Goal: Information Seeking & Learning: Check status

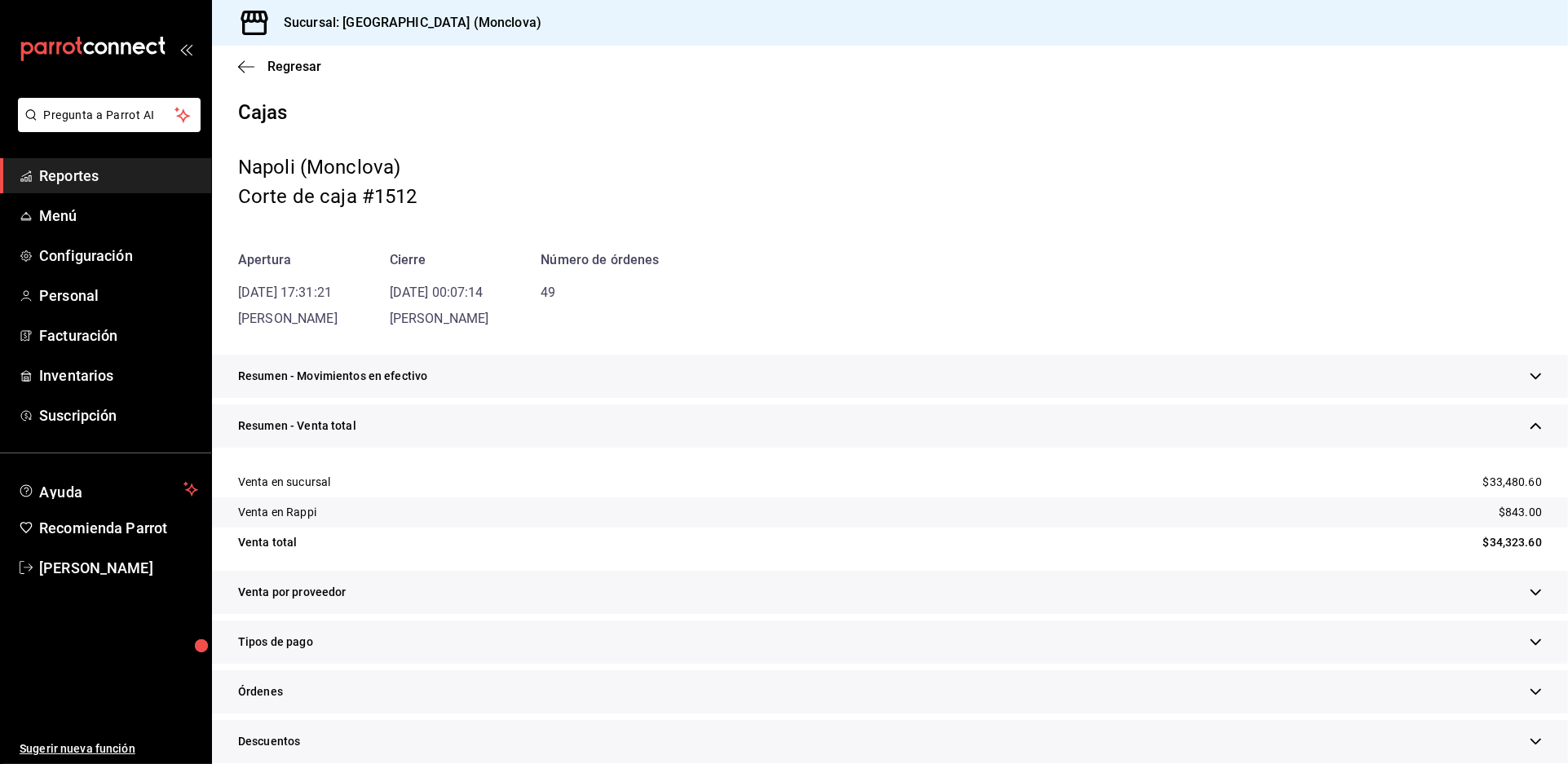
click at [135, 186] on span "Reportes" at bounding box center [119, 175] width 159 height 22
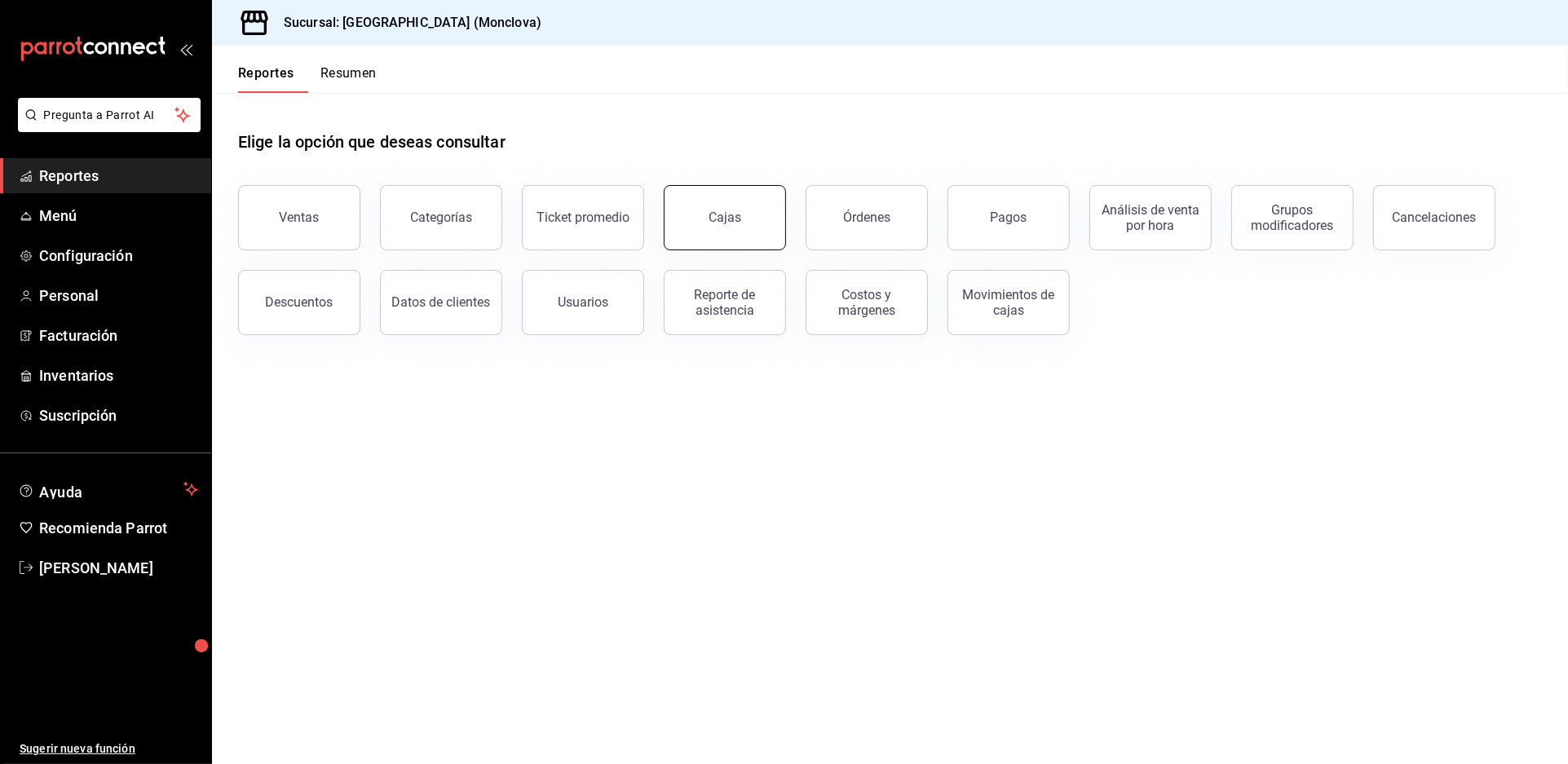
click at [742, 228] on div "Cajas" at bounding box center [725, 218] width 33 height 19
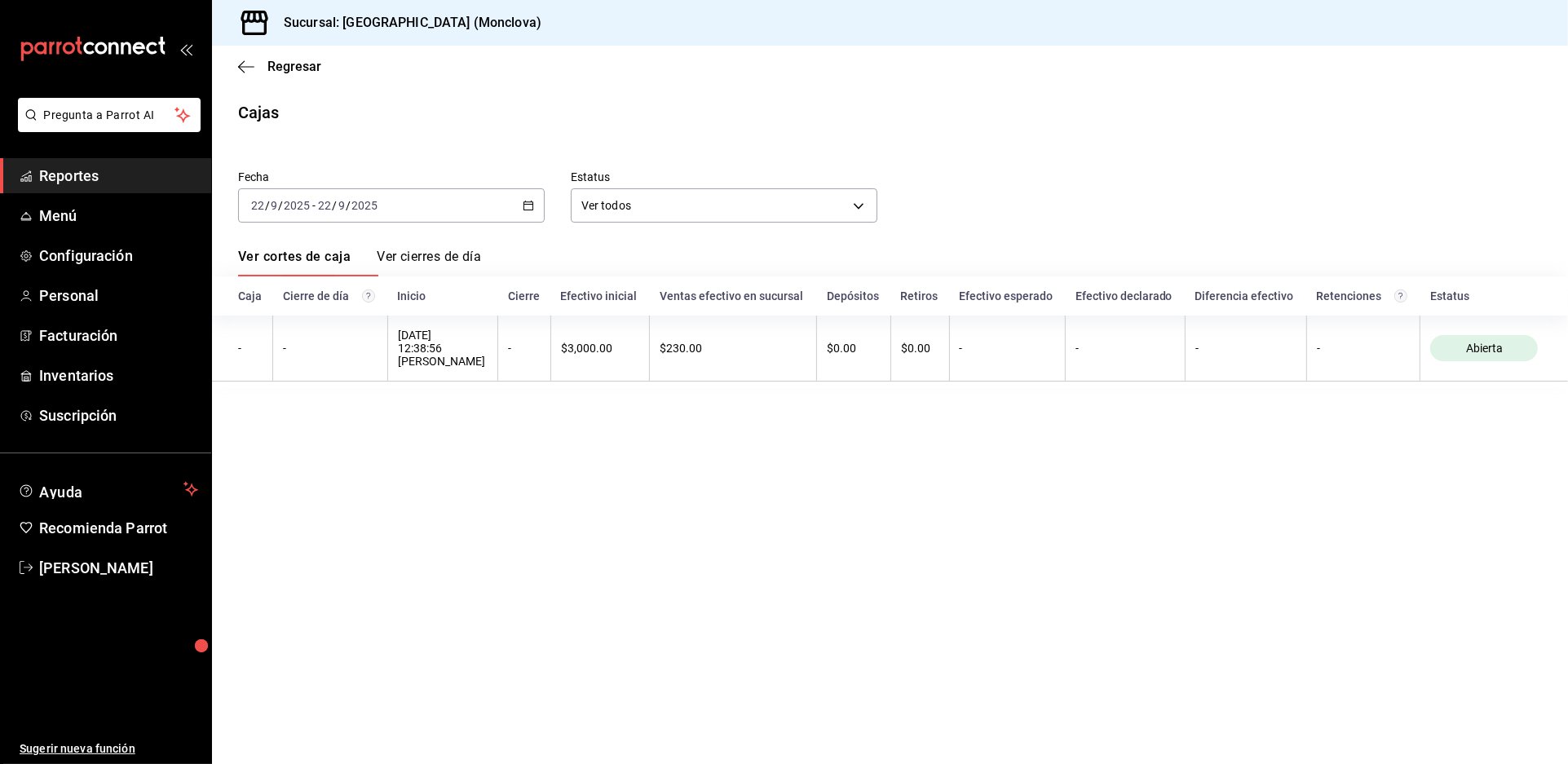
click at [533, 211] on icon "button" at bounding box center [528, 205] width 11 height 11
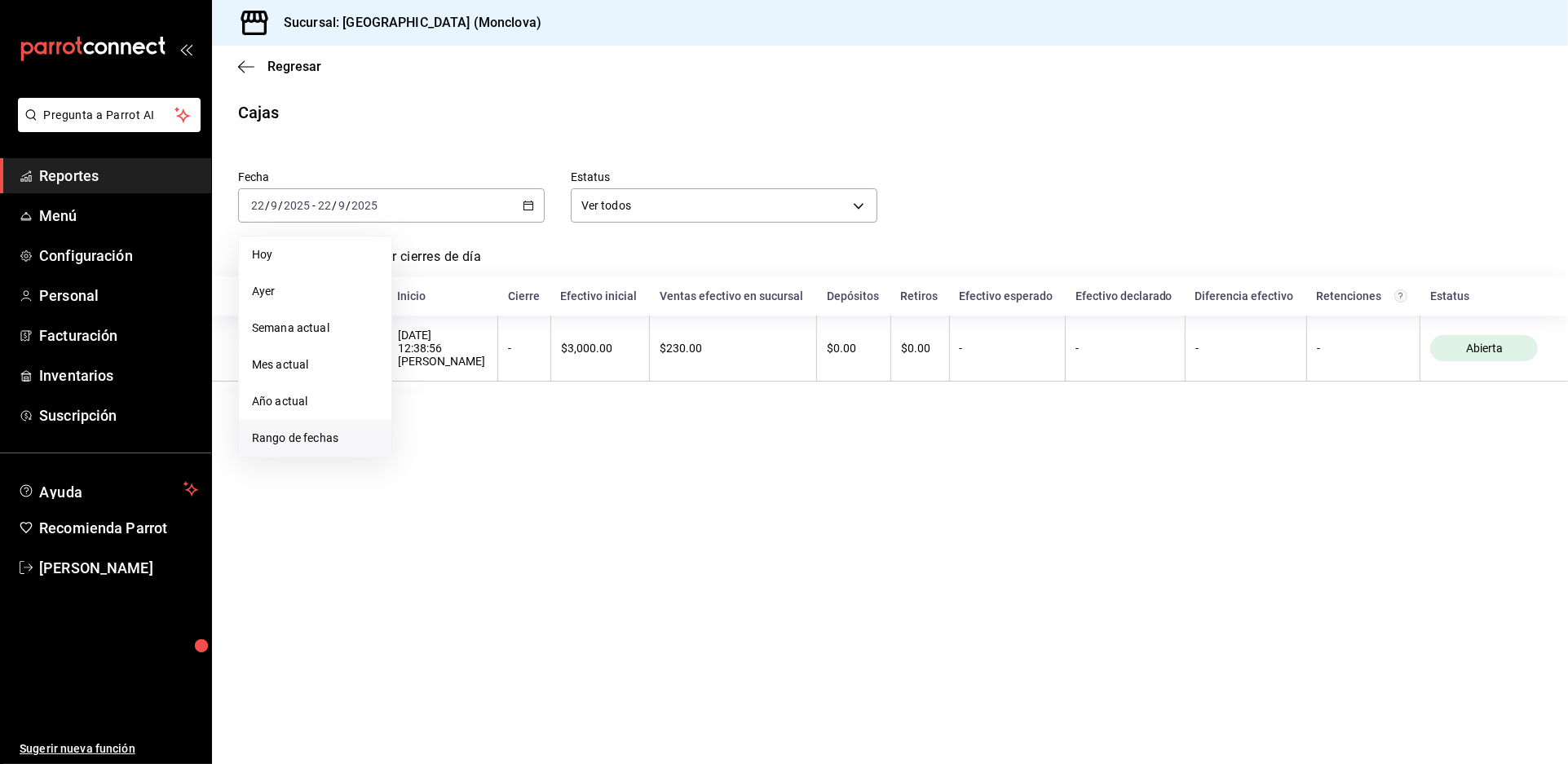
click at [348, 447] on span "Rango de fechas" at bounding box center [316, 438] width 127 height 17
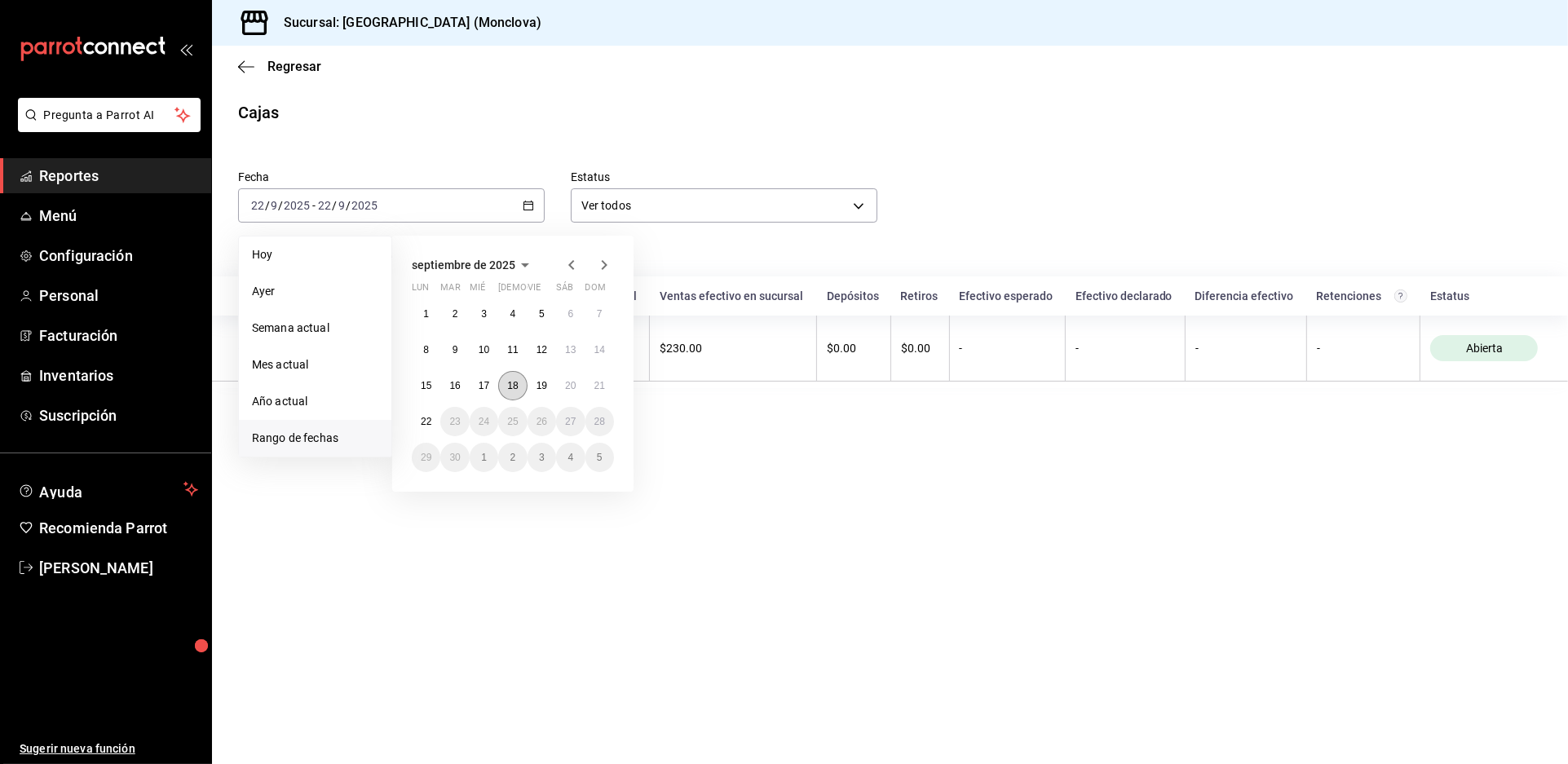
click at [525, 400] on button "18" at bounding box center [512, 385] width 28 height 29
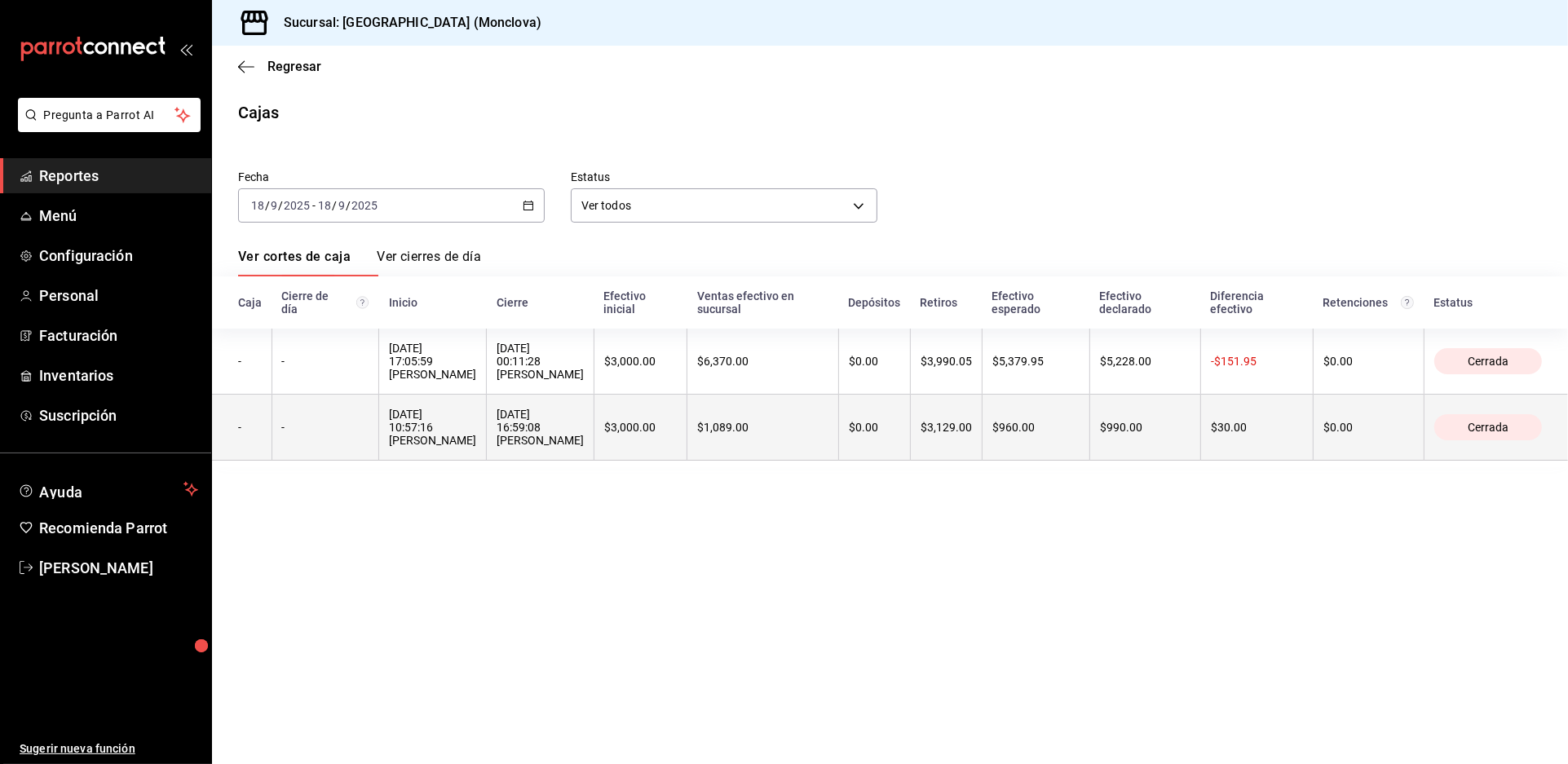
click at [584, 447] on div "[DATE] 16:59:08 [PERSON_NAME]" at bounding box center [540, 427] width 87 height 40
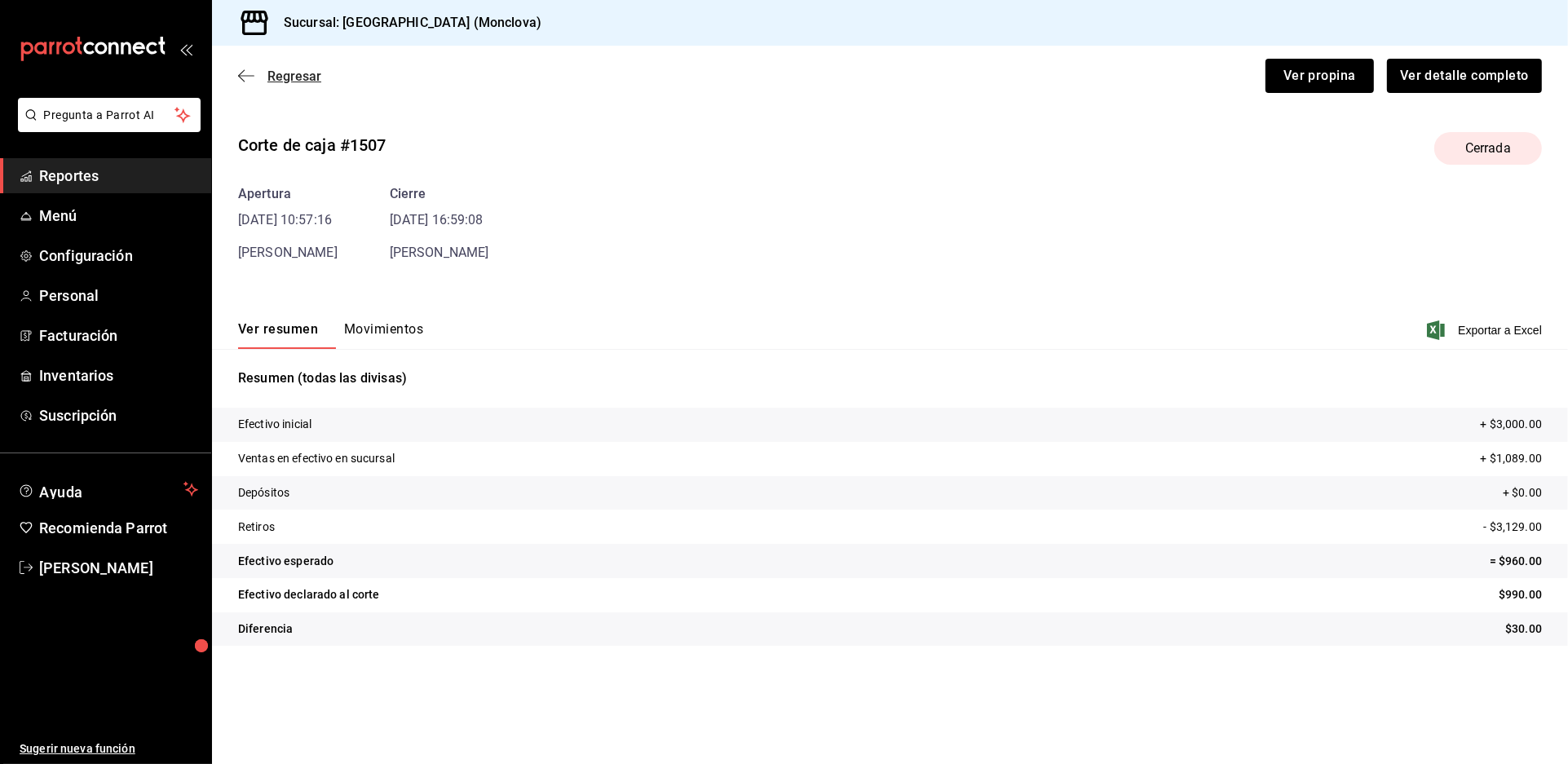
click at [309, 84] on span "Regresar" at bounding box center [294, 76] width 54 height 16
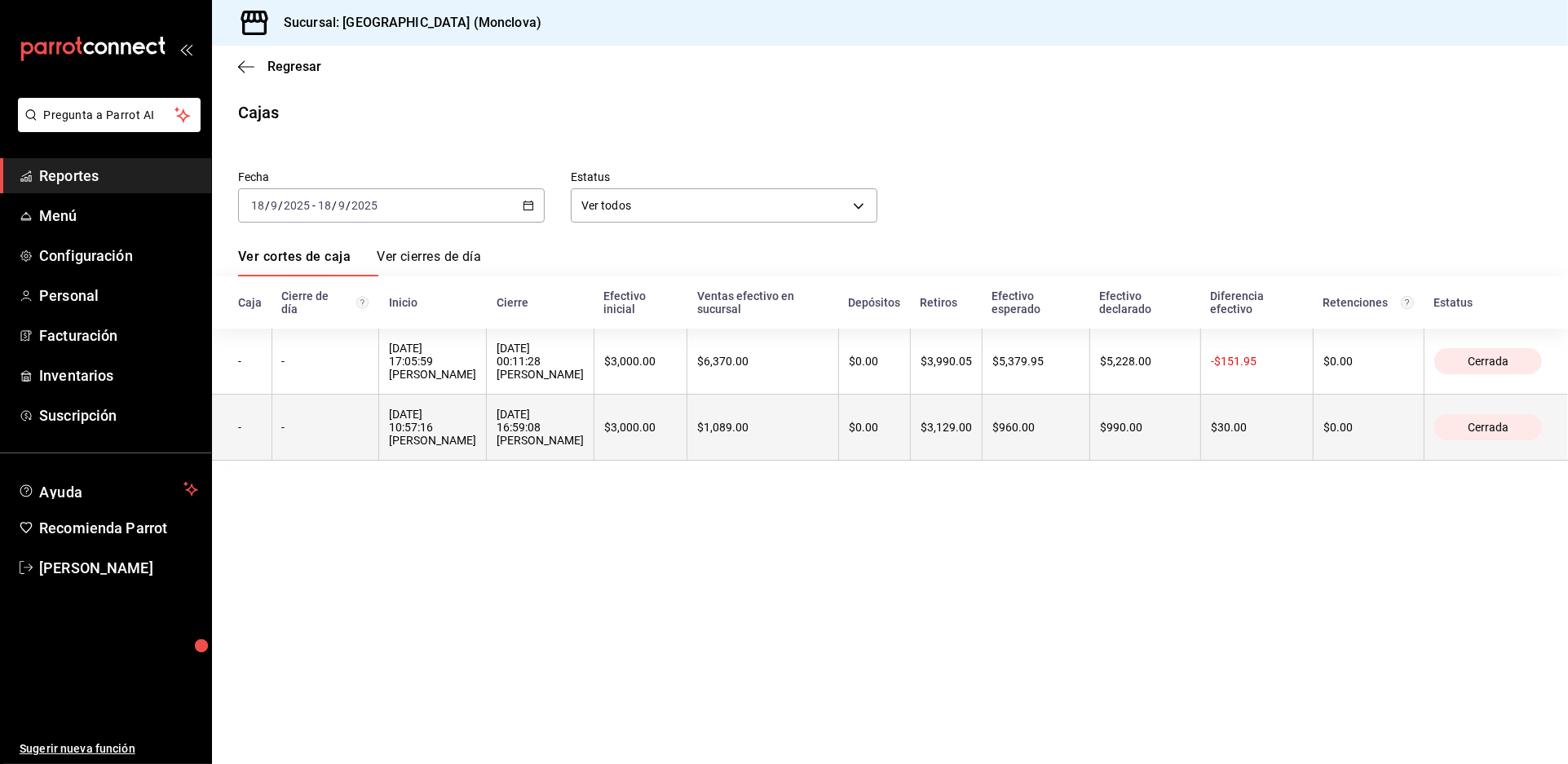
click at [584, 447] on div "[DATE] 16:59:08 [PERSON_NAME]" at bounding box center [540, 427] width 87 height 40
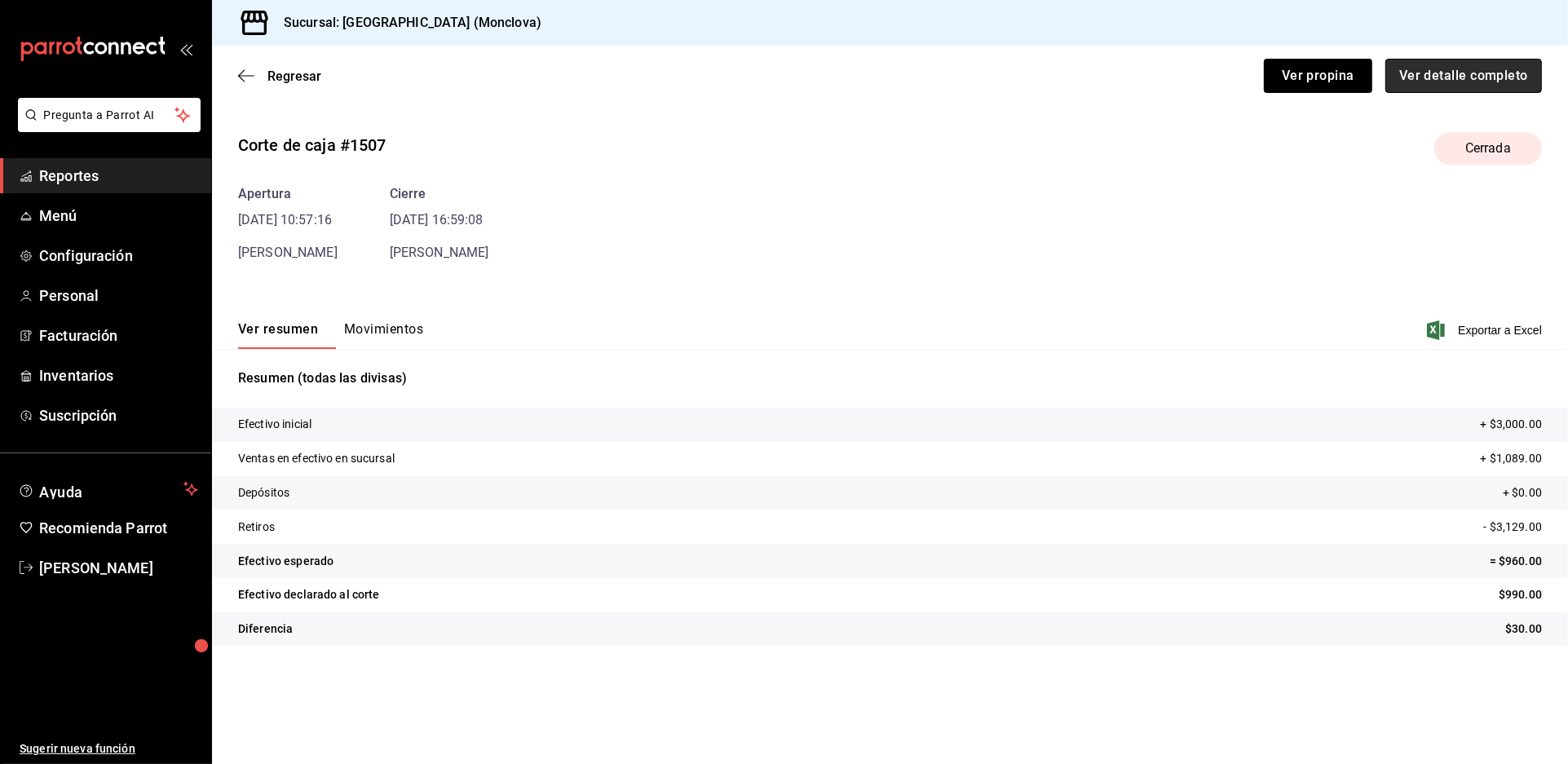
click at [1390, 93] on button "Ver detalle completo" at bounding box center [1463, 76] width 156 height 34
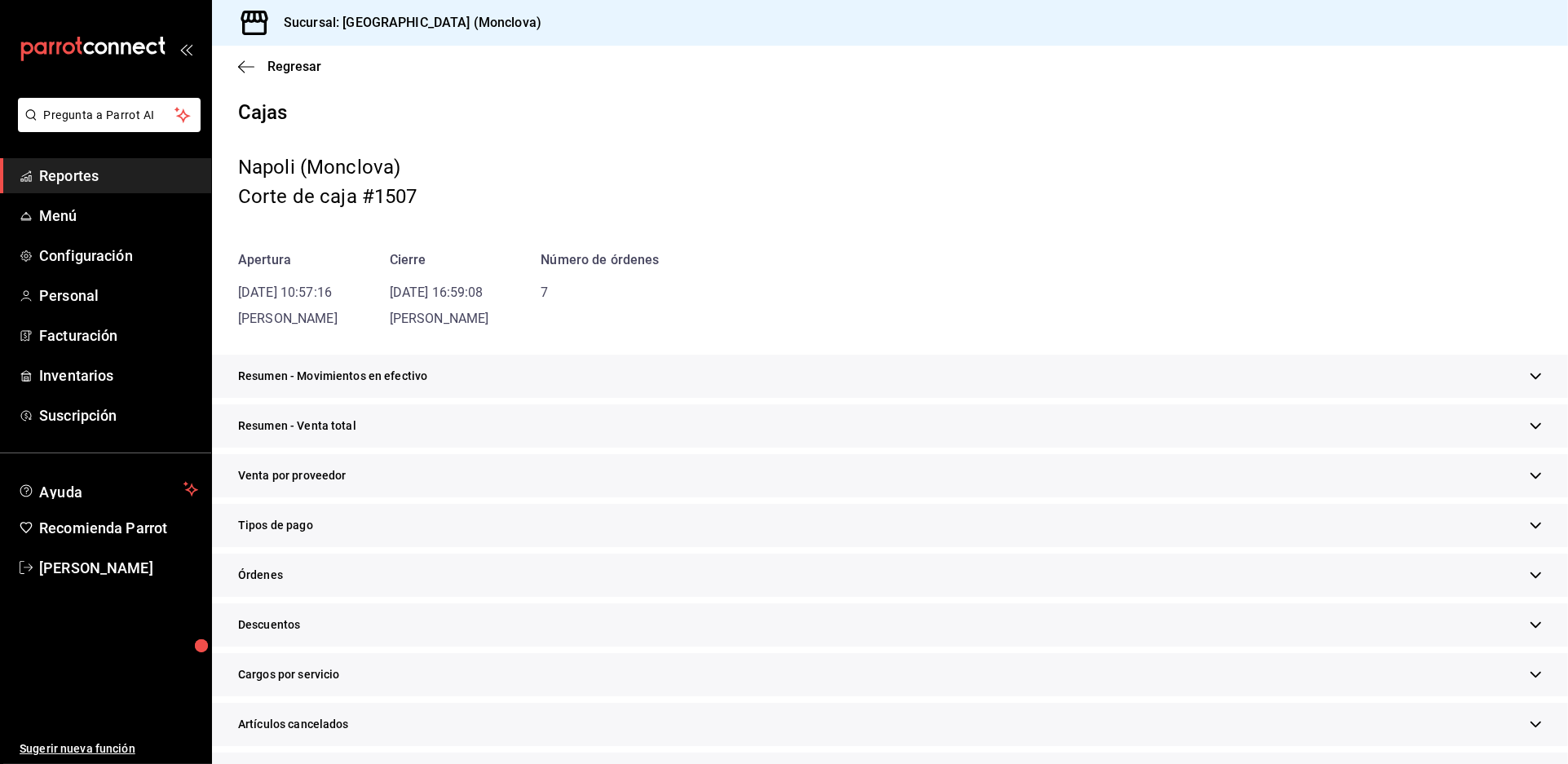
click at [766, 404] on div "Resumen - Movimientos en efectivo Efectivo Inicial $3,000.00 Venta en efectivo …" at bounding box center [889, 379] width 1355 height 50
click at [788, 447] on div "Resumen - Venta total" at bounding box center [889, 426] width 1355 height 43
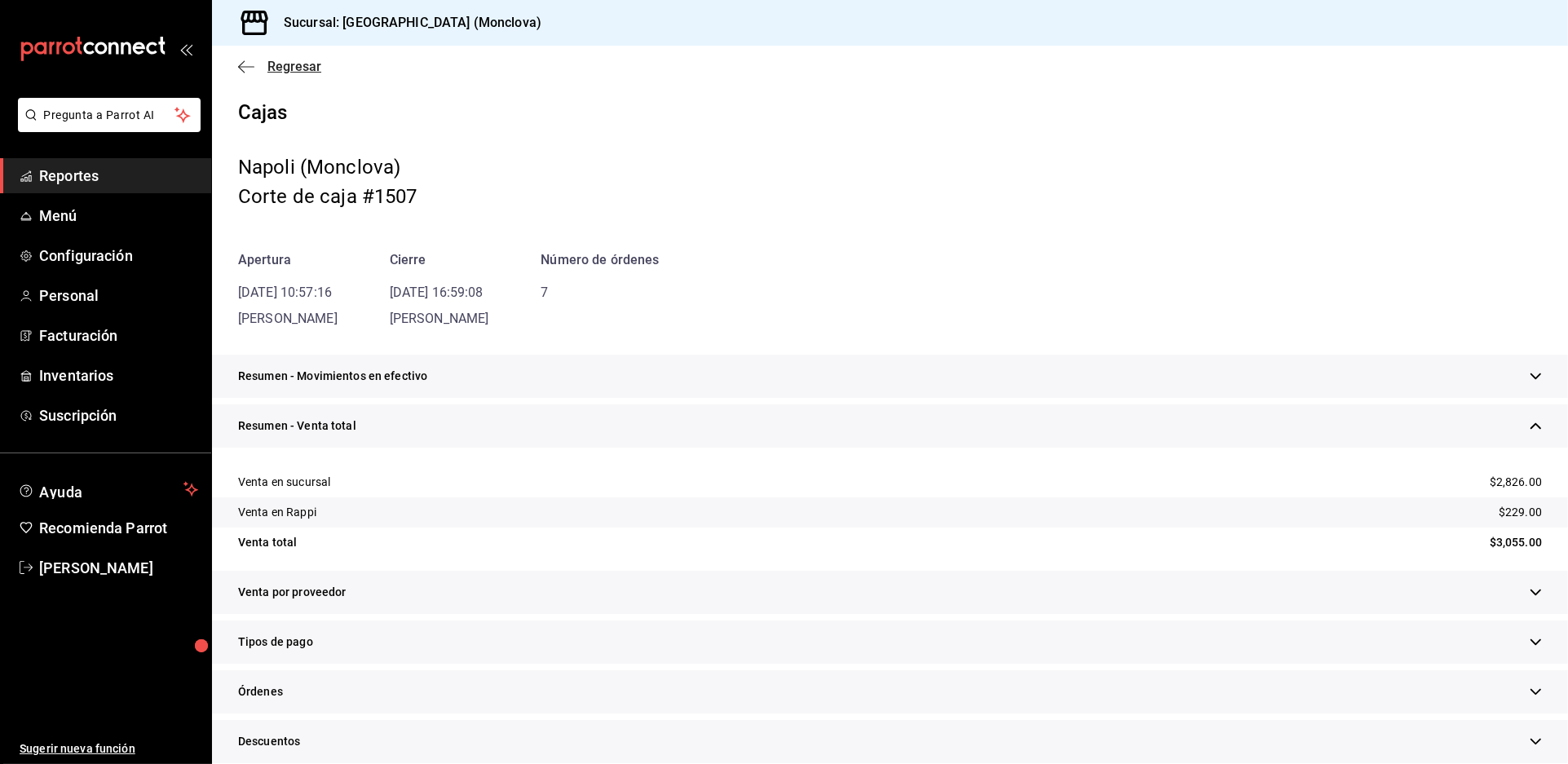
click at [302, 74] on span "Regresar" at bounding box center [294, 67] width 54 height 16
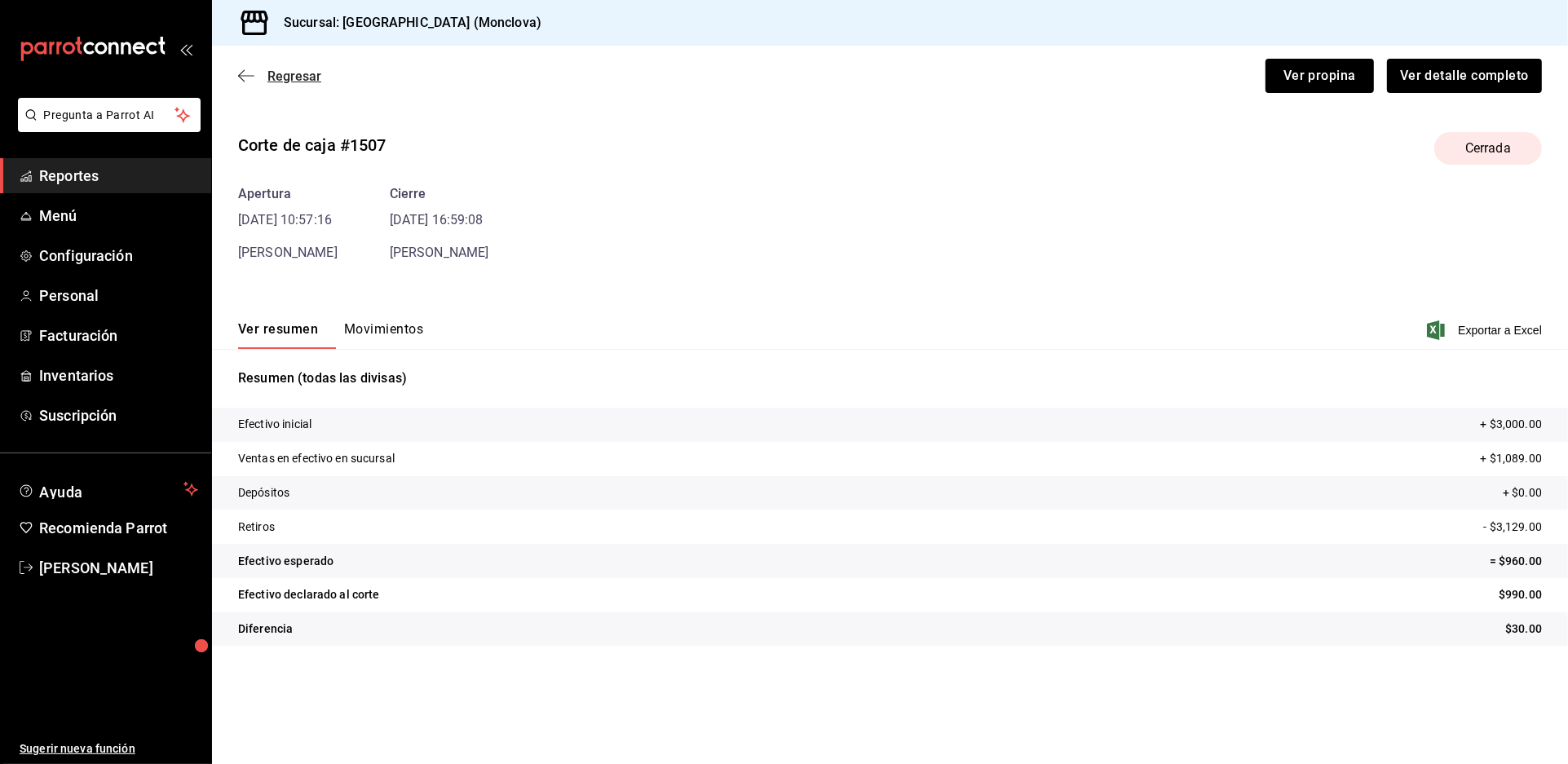
click at [307, 84] on span "Regresar" at bounding box center [294, 76] width 54 height 16
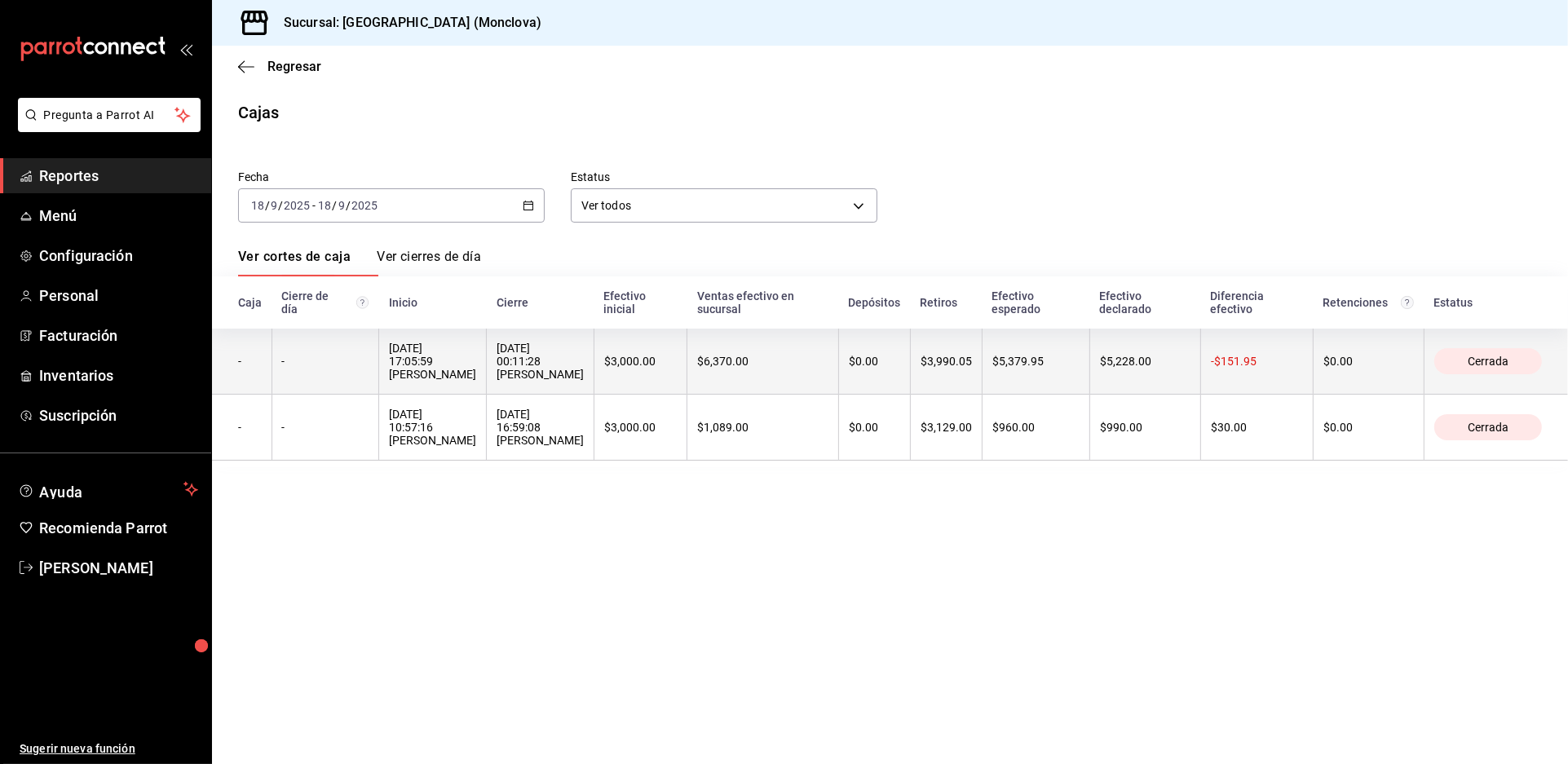
click at [487, 395] on th "[DATE] 17:05:59 [PERSON_NAME]" at bounding box center [432, 361] width 107 height 66
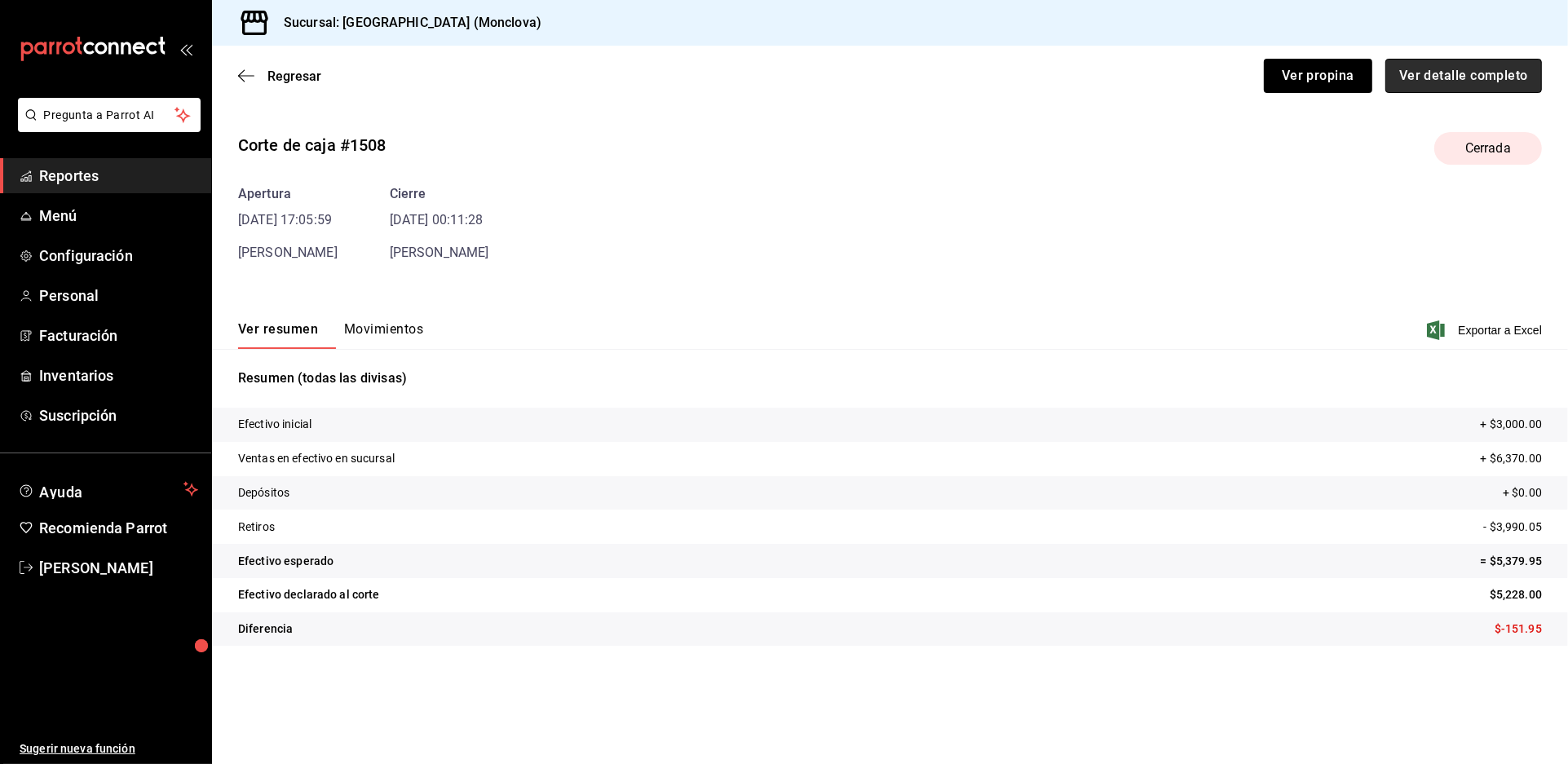
click at [1444, 91] on button "Ver detalle completo" at bounding box center [1463, 76] width 156 height 34
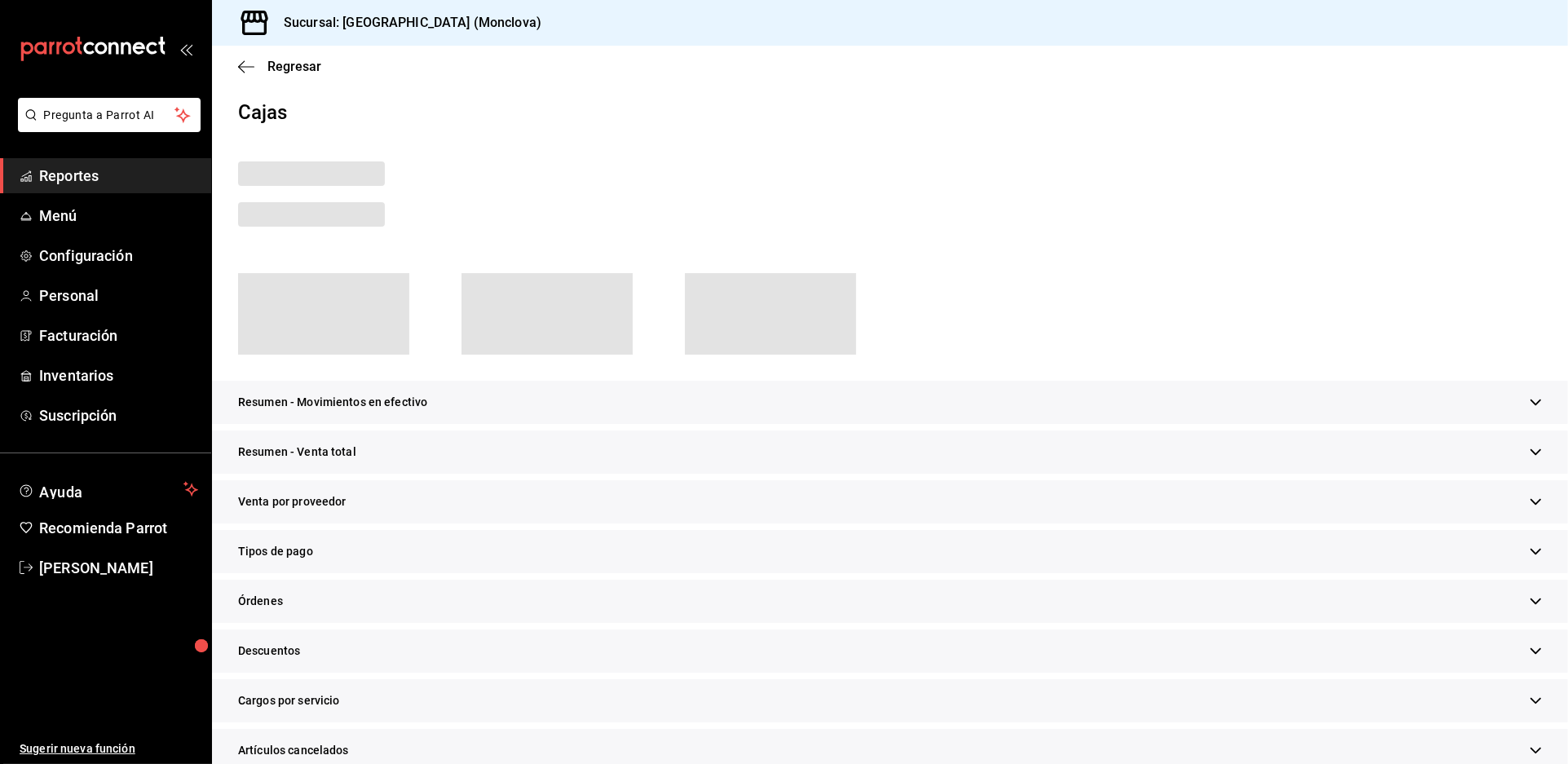
click at [801, 463] on div "Resumen - Venta total" at bounding box center [889, 452] width 1355 height 43
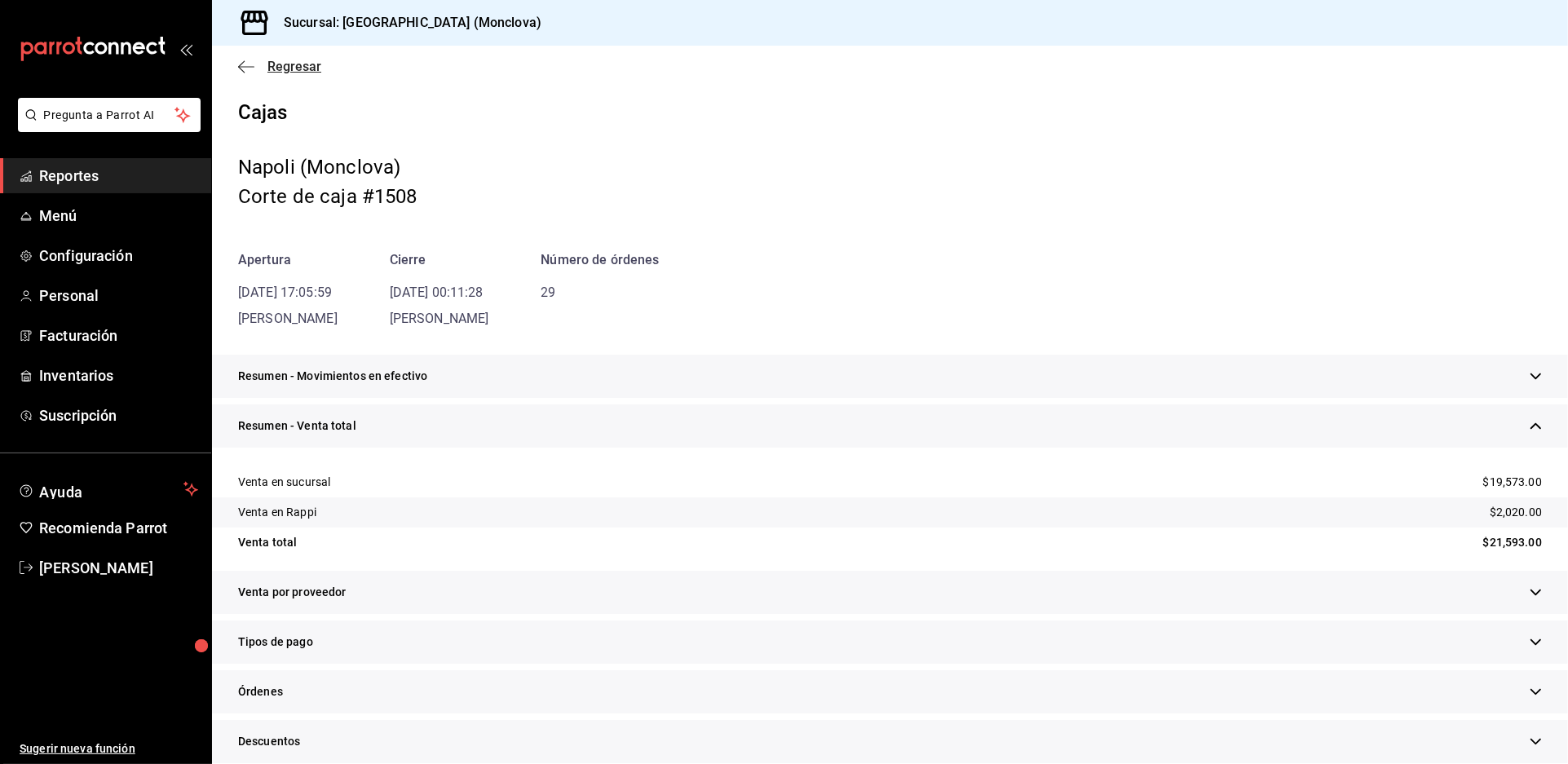
click at [301, 74] on span "Regresar" at bounding box center [294, 67] width 54 height 16
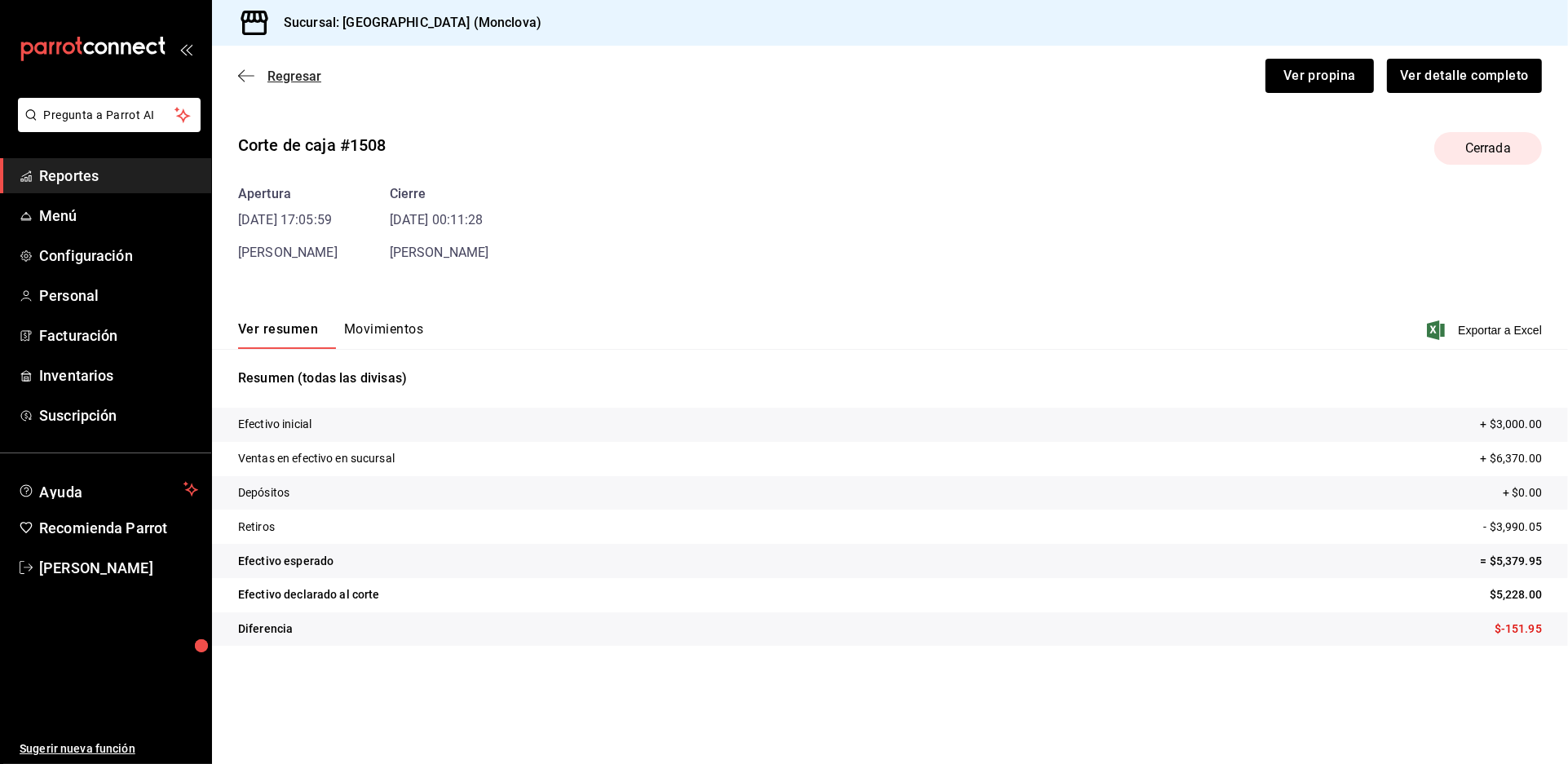
click at [305, 84] on span "Regresar" at bounding box center [294, 76] width 54 height 16
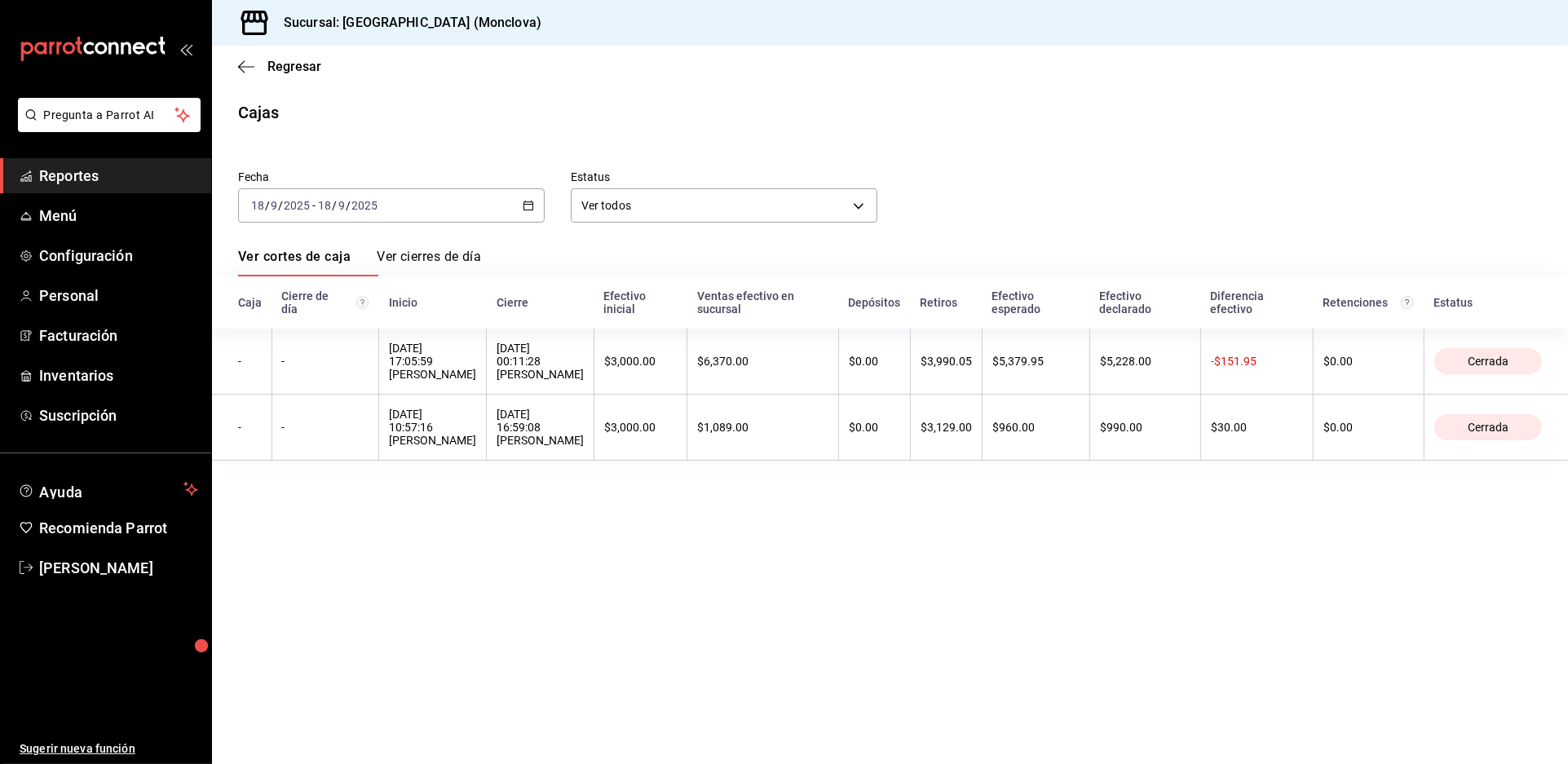
click at [528, 211] on icon "button" at bounding box center [528, 205] width 11 height 11
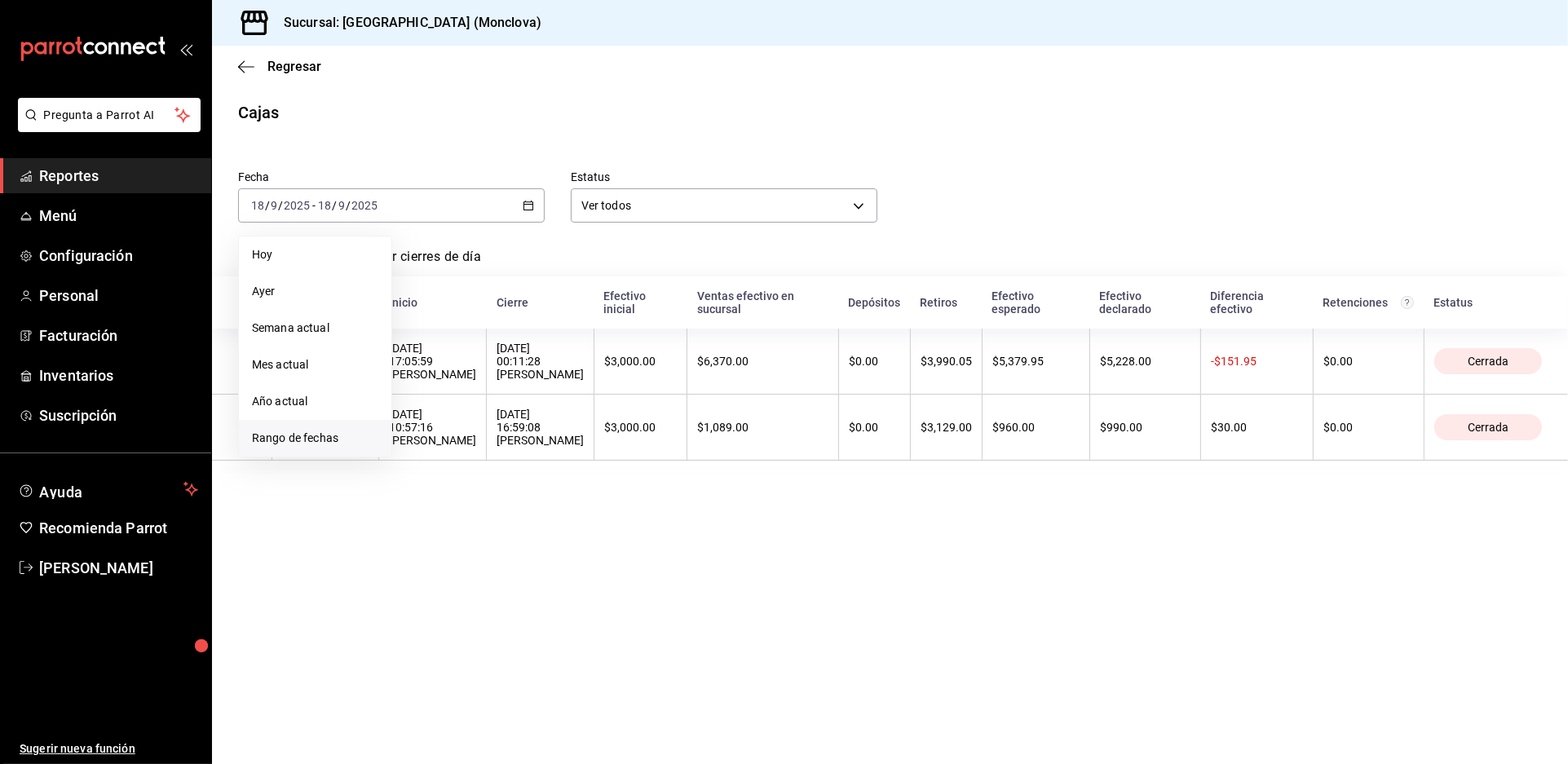
click at [352, 447] on span "Rango de fechas" at bounding box center [316, 438] width 127 height 17
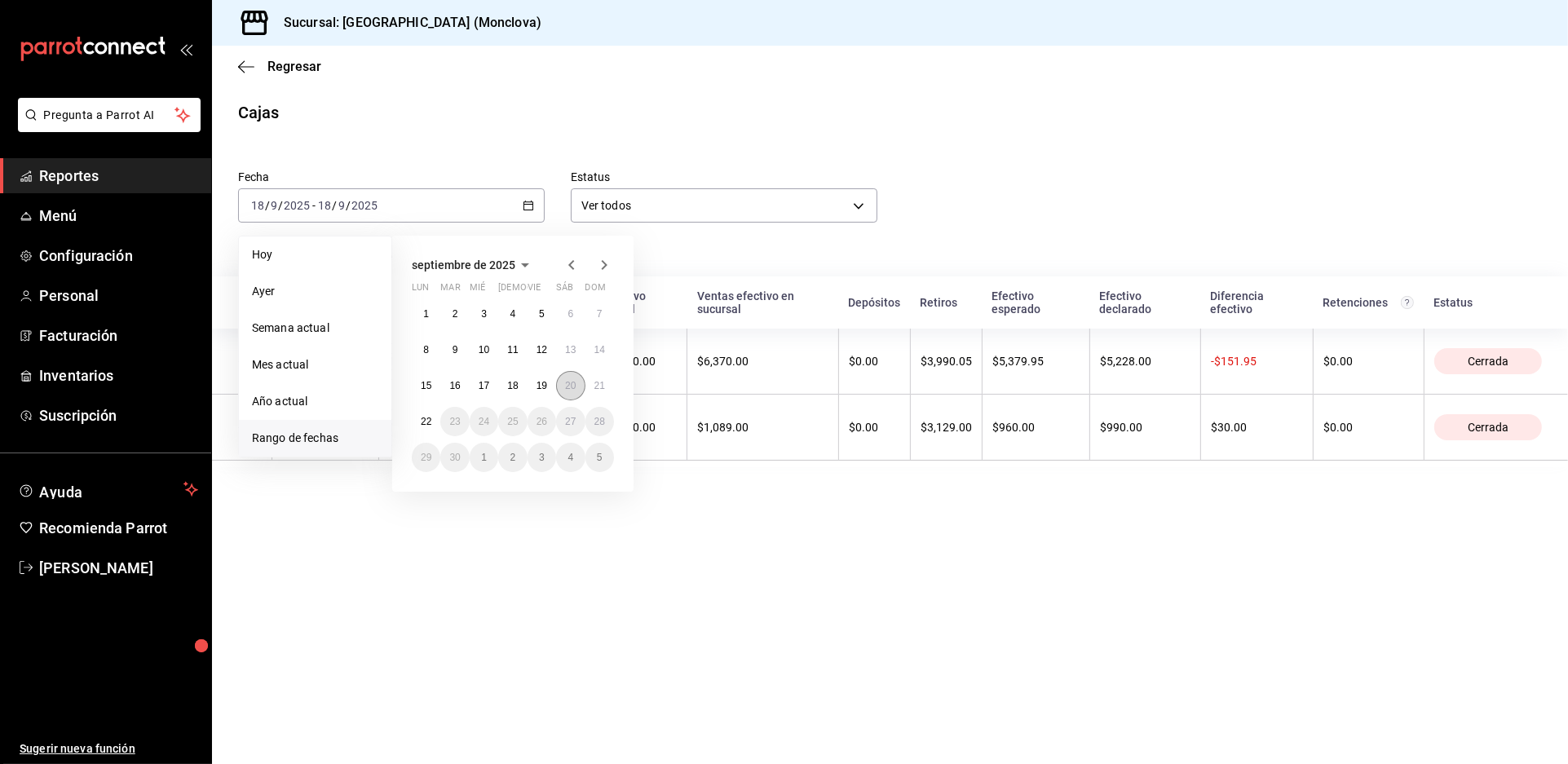
click at [584, 400] on button "20" at bounding box center [570, 385] width 28 height 29
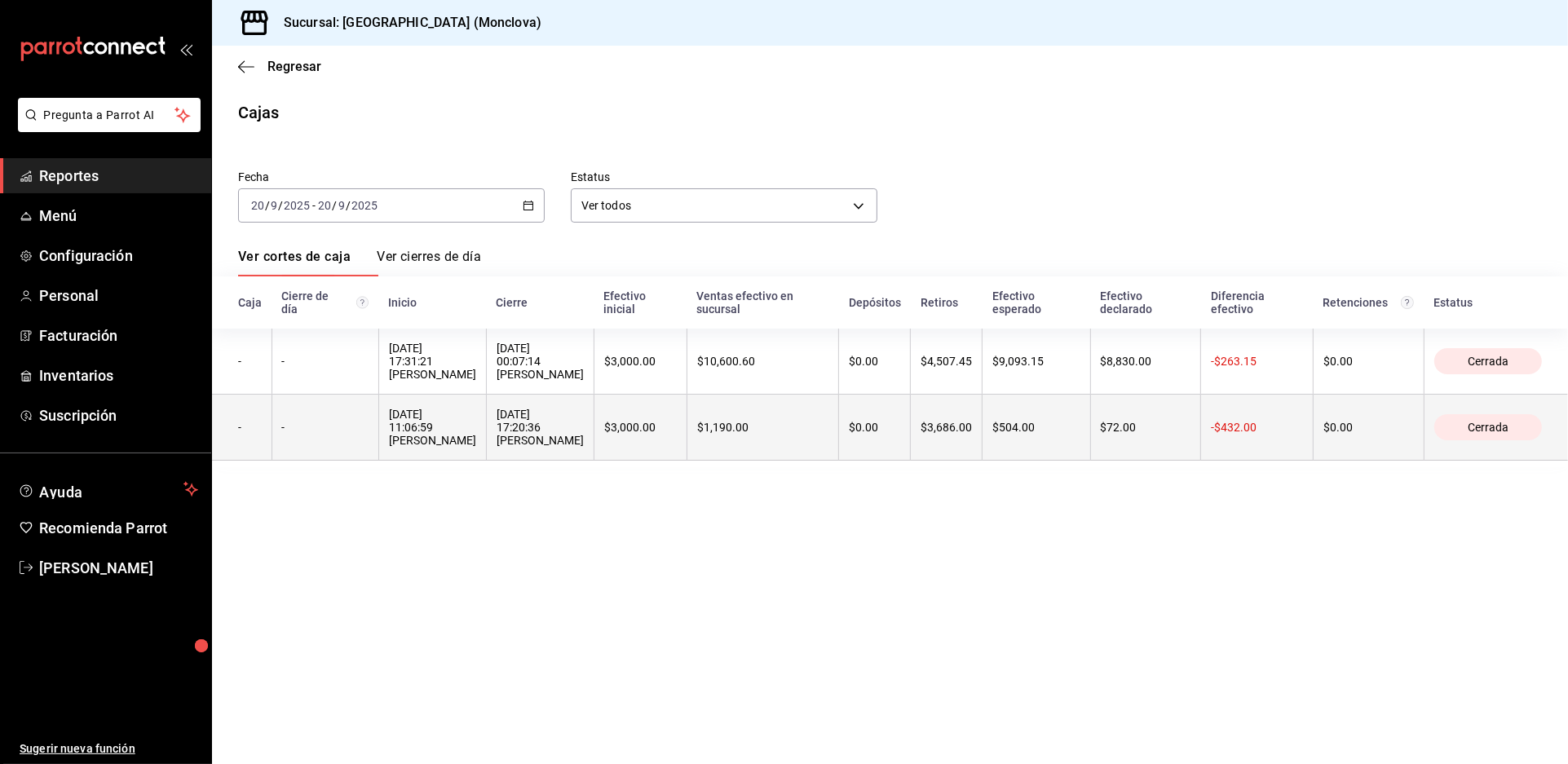
click at [584, 447] on div "[DATE] 17:20:36 [PERSON_NAME]" at bounding box center [540, 427] width 87 height 40
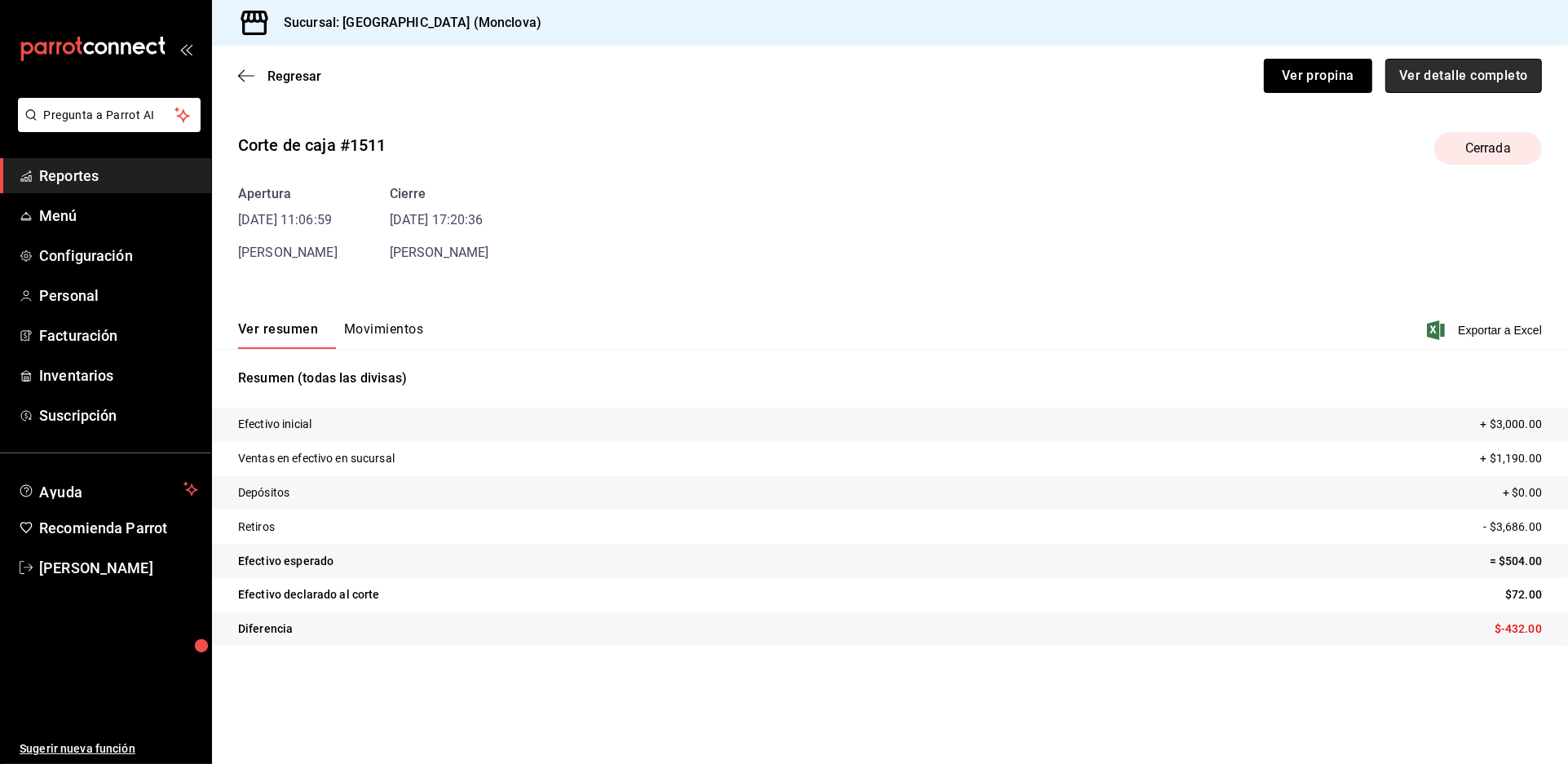
click at [1418, 79] on button "Ver detalle completo" at bounding box center [1463, 76] width 156 height 34
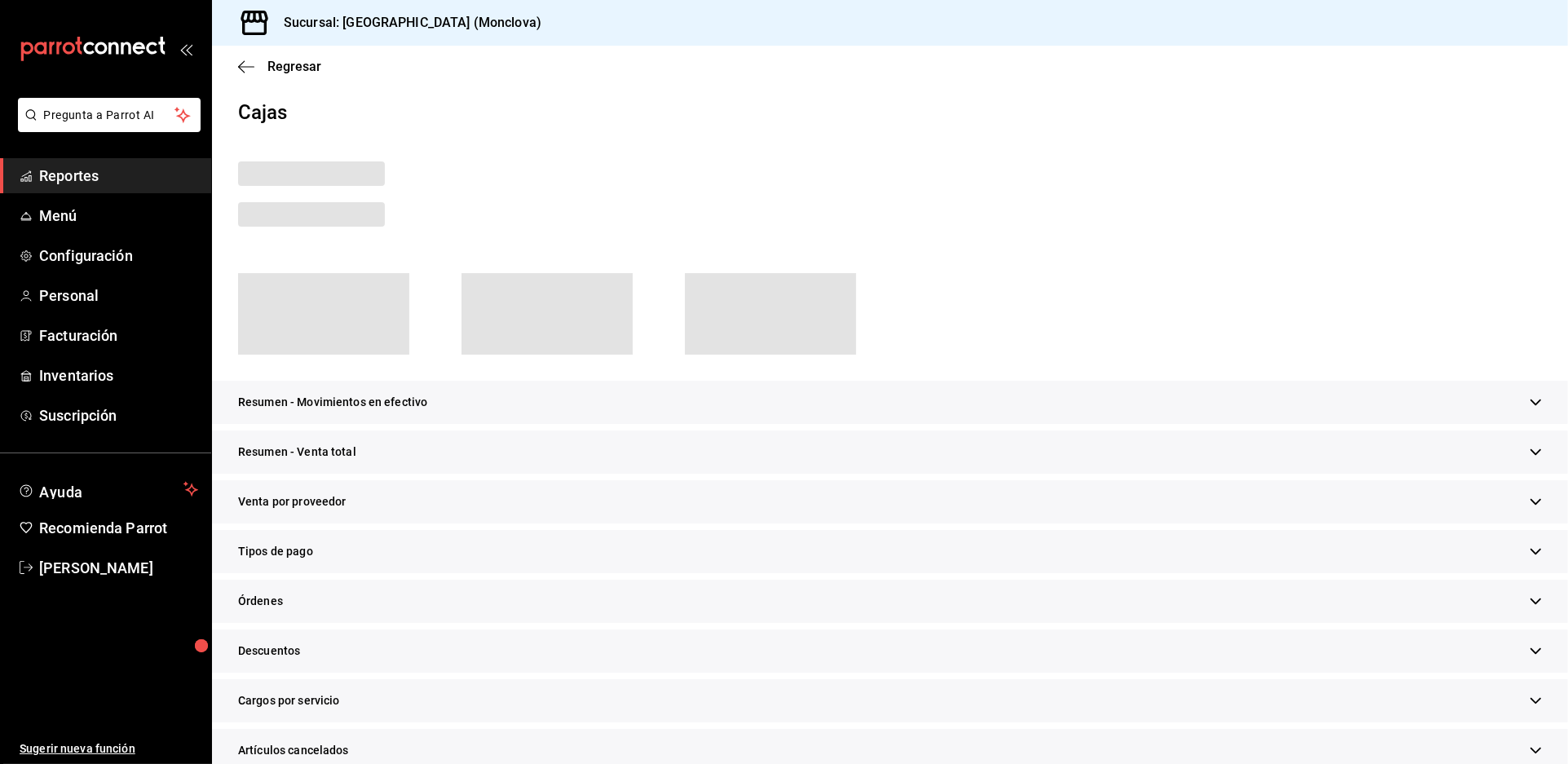
click at [763, 474] on div "Resumen - Venta total" at bounding box center [889, 452] width 1355 height 43
